Goal: Task Accomplishment & Management: Use online tool/utility

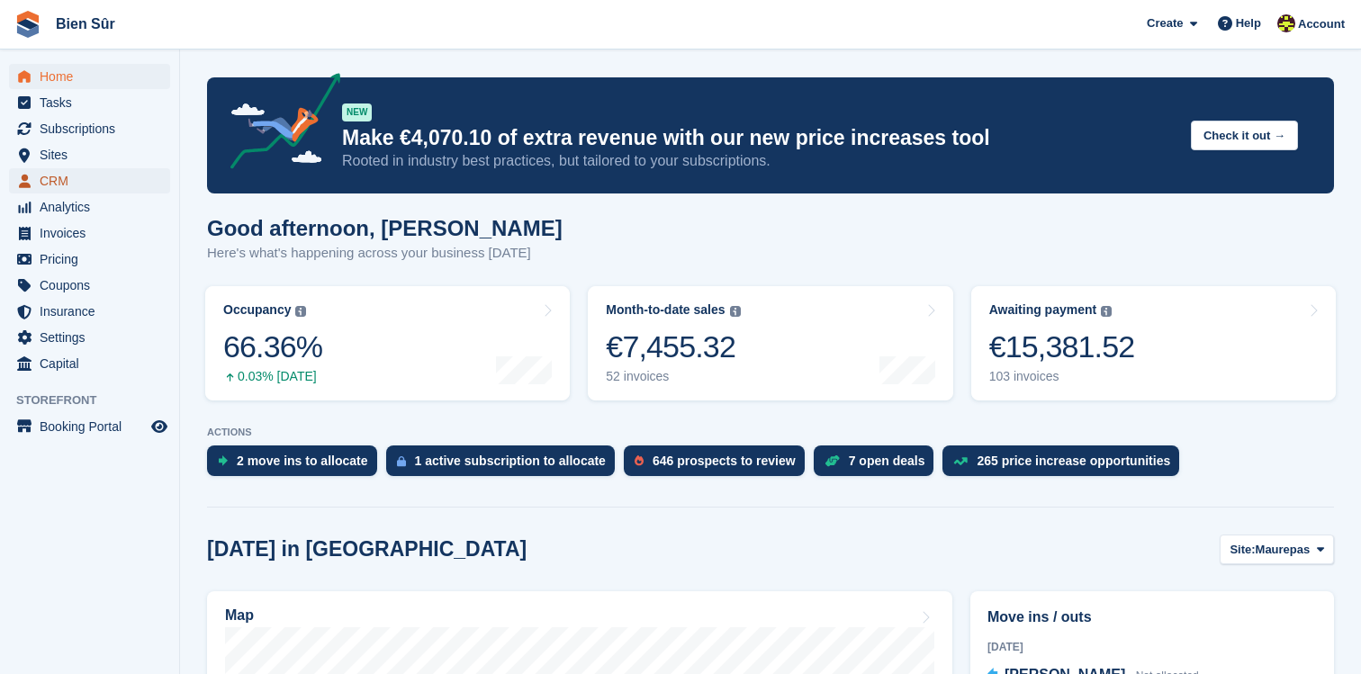
click at [93, 178] on span "CRM" at bounding box center [94, 180] width 108 height 25
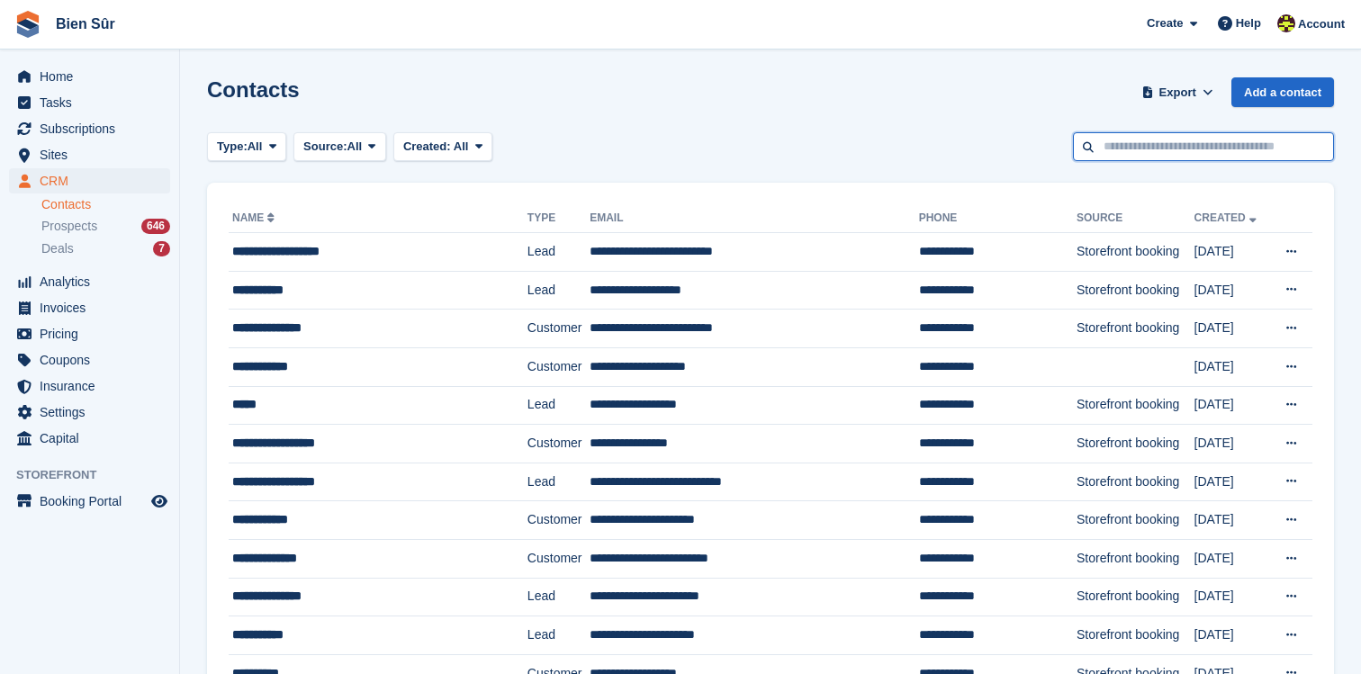
click at [1112, 150] on input "text" at bounding box center [1203, 147] width 261 height 30
type input "**********"
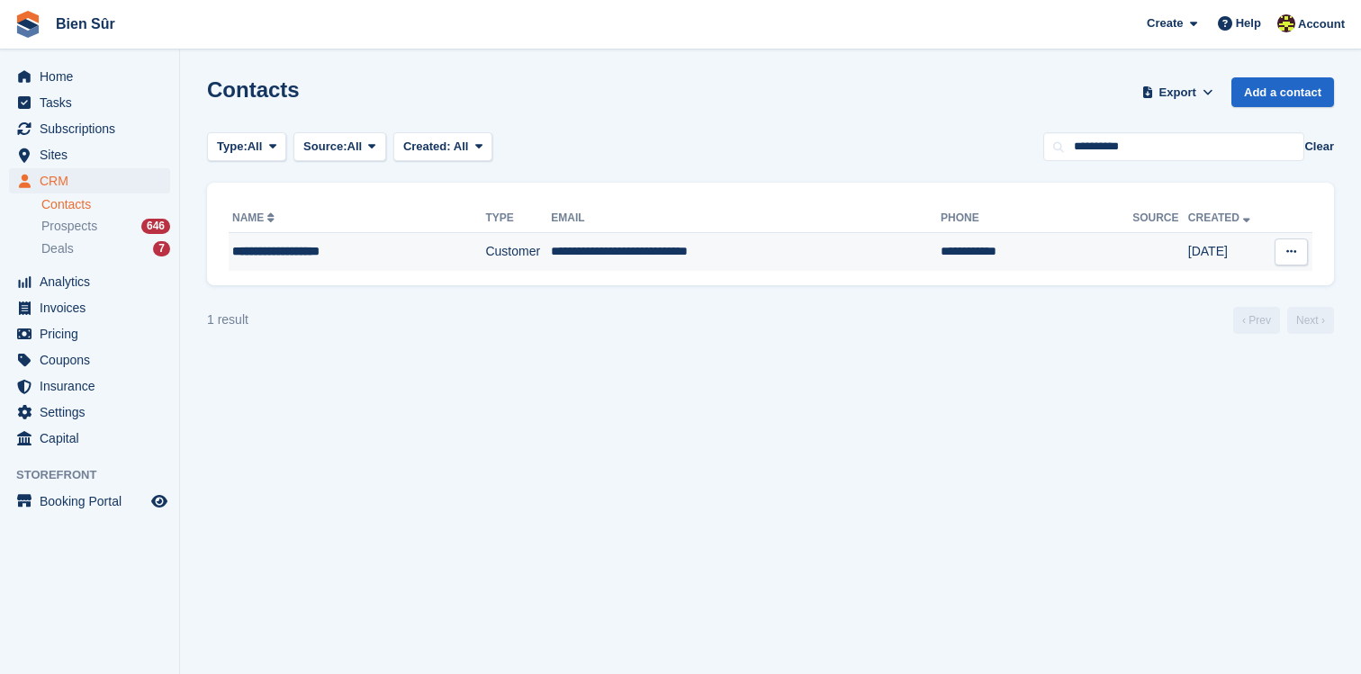
click at [392, 239] on td "**********" at bounding box center [357, 252] width 257 height 38
